Goal: Find specific page/section: Find specific page/section

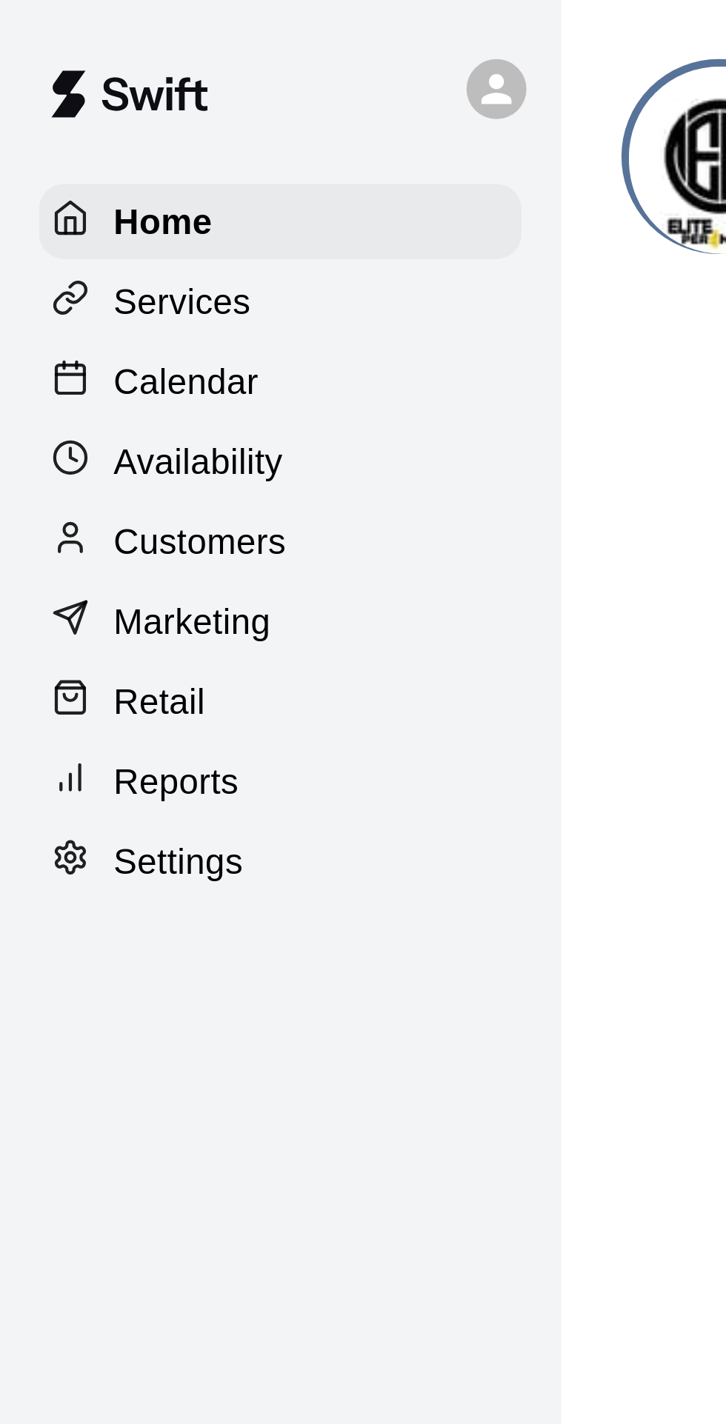
click at [70, 186] on p "Marketing" at bounding box center [57, 184] width 47 height 15
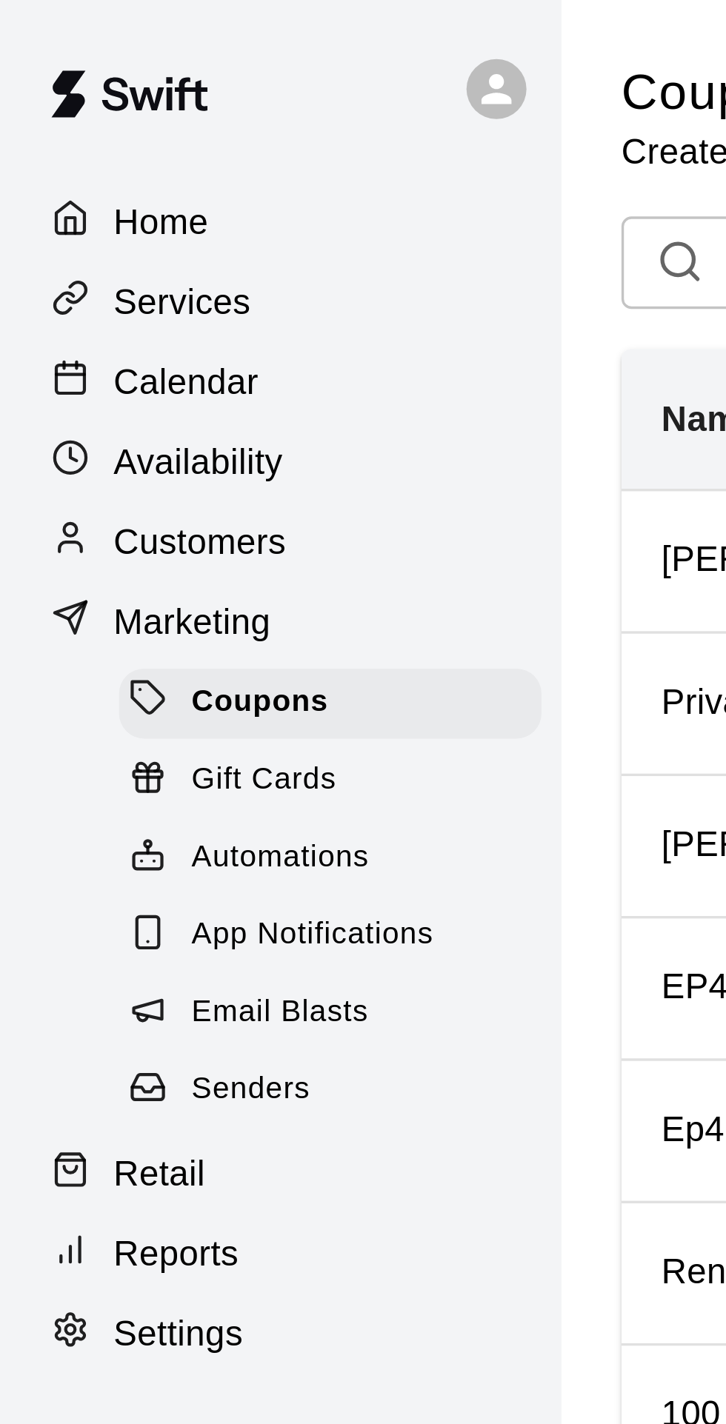
click at [101, 302] on span "Email Blasts" at bounding box center [83, 300] width 53 height 15
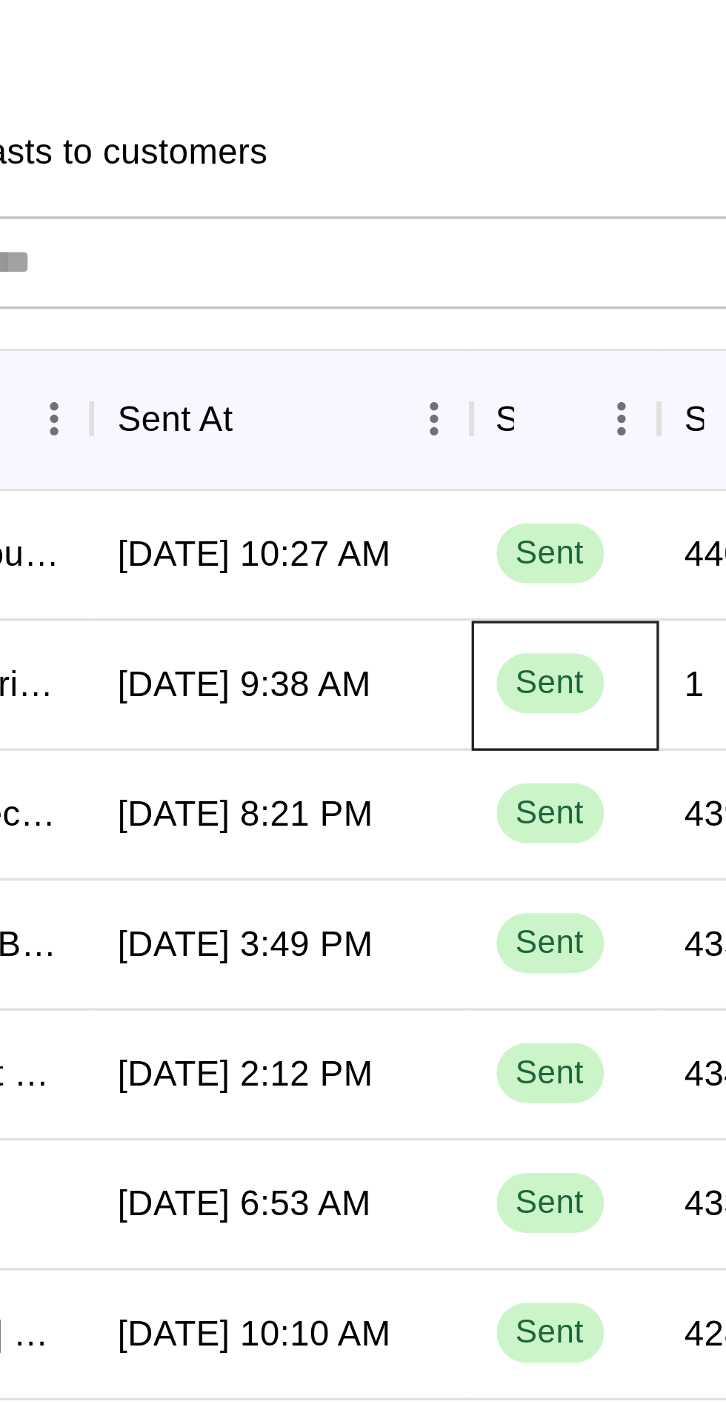
click at [446, 202] on span "Sent" at bounding box center [451, 203] width 32 height 14
